Goal: Information Seeking & Learning: Learn about a topic

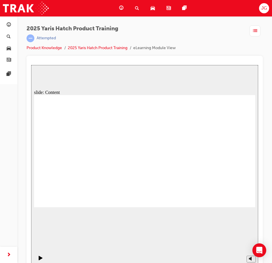
drag, startPoint x: 31, startPoint y: 65, endPoint x: 98, endPoint y: 132, distance: 94.3
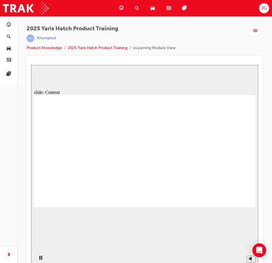
drag, startPoint x: 83, startPoint y: 157, endPoint x: 89, endPoint y: 156, distance: 5.8
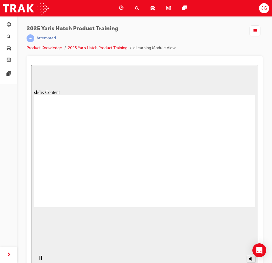
drag, startPoint x: 102, startPoint y: 172, endPoint x: 105, endPoint y: 164, distance: 8.7
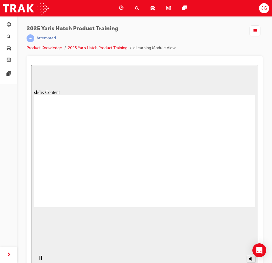
drag, startPoint x: 74, startPoint y: 123, endPoint x: 77, endPoint y: 126, distance: 5.1
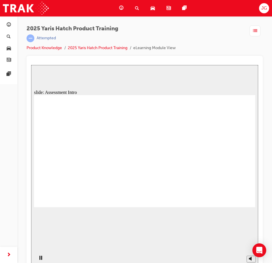
radio input "false"
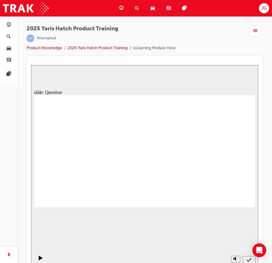
radio input "true"
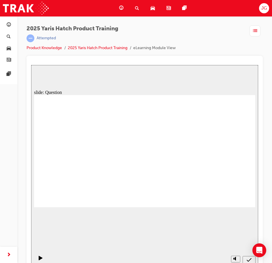
radio input "true"
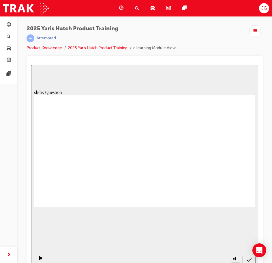
radio input "false"
radio input "true"
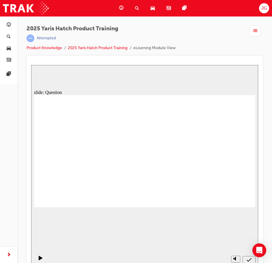
drag, startPoint x: 102, startPoint y: 148, endPoint x: 58, endPoint y: 179, distance: 53.4
drag, startPoint x: 181, startPoint y: 145, endPoint x: 98, endPoint y: 176, distance: 88.5
drag, startPoint x: 139, startPoint y: 145, endPoint x: 144, endPoint y: 147, distance: 5.0
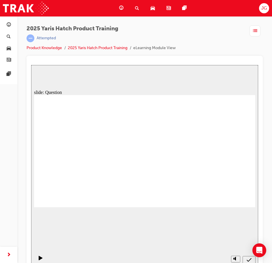
drag, startPoint x: 144, startPoint y: 147, endPoint x: 168, endPoint y: 158, distance: 26.2
drag, startPoint x: 222, startPoint y: 137, endPoint x: 144, endPoint y: 169, distance: 84.0
drag, startPoint x: 65, startPoint y: 138, endPoint x: 225, endPoint y: 164, distance: 161.7
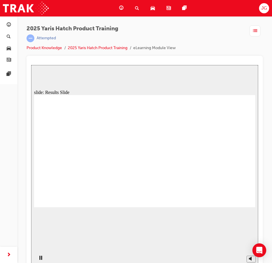
radio input "true"
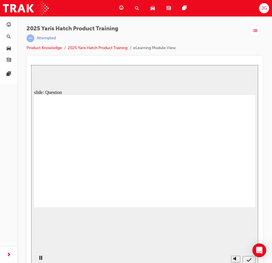
radio input "true"
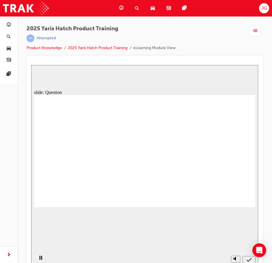
radio input "true"
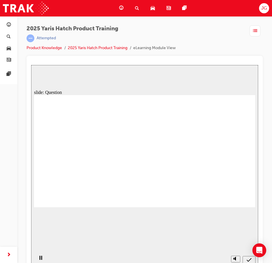
radio input "true"
drag, startPoint x: 70, startPoint y: 154, endPoint x: 70, endPoint y: 181, distance: 27.7
drag, startPoint x: 68, startPoint y: 161, endPoint x: 68, endPoint y: 175, distance: 13.9
drag, startPoint x: 102, startPoint y: 149, endPoint x: 104, endPoint y: 187, distance: 37.6
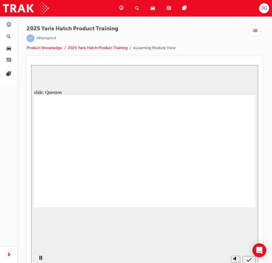
drag, startPoint x: 129, startPoint y: 149, endPoint x: 139, endPoint y: 184, distance: 36.4
drag, startPoint x: 171, startPoint y: 149, endPoint x: 178, endPoint y: 192, distance: 43.9
drag, startPoint x: 214, startPoint y: 144, endPoint x: 217, endPoint y: 178, distance: 33.6
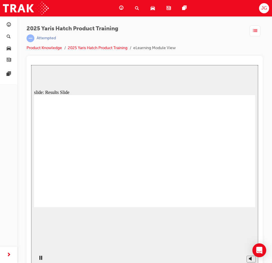
radio input "true"
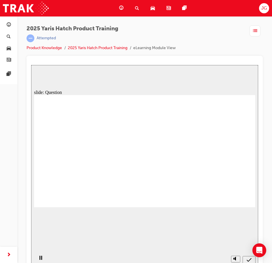
radio input "true"
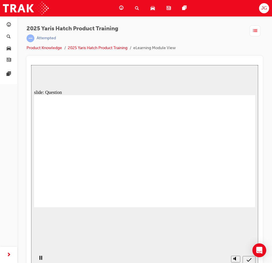
radio input "true"
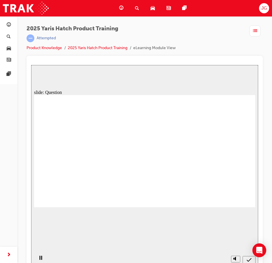
drag, startPoint x: 109, startPoint y: 144, endPoint x: 68, endPoint y: 174, distance: 50.6
drag, startPoint x: 182, startPoint y: 140, endPoint x: 85, endPoint y: 169, distance: 101.4
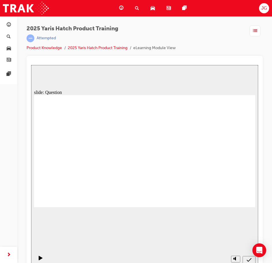
drag, startPoint x: 54, startPoint y: 141, endPoint x: 231, endPoint y: 173, distance: 180.4
drag, startPoint x: 226, startPoint y: 147, endPoint x: 145, endPoint y: 171, distance: 84.3
drag, startPoint x: 148, startPoint y: 144, endPoint x: 217, endPoint y: 194, distance: 85.6
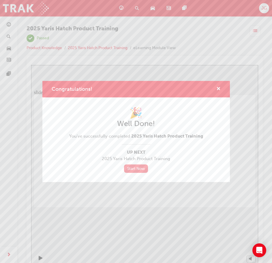
click at [135, 171] on link "Start Now" at bounding box center [136, 168] width 24 height 8
click at [139, 169] on link "Start Now" at bounding box center [136, 168] width 24 height 8
